Goal: Task Accomplishment & Management: Manage account settings

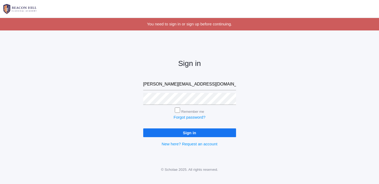
type input "[PERSON_NAME][EMAIL_ADDRESS][DOMAIN_NAME]"
click at [178, 110] on input "Remember me" at bounding box center [177, 110] width 5 height 5
checkbox input "true"
click at [186, 135] on input "Sign in" at bounding box center [189, 133] width 93 height 9
